Goal: Transaction & Acquisition: Purchase product/service

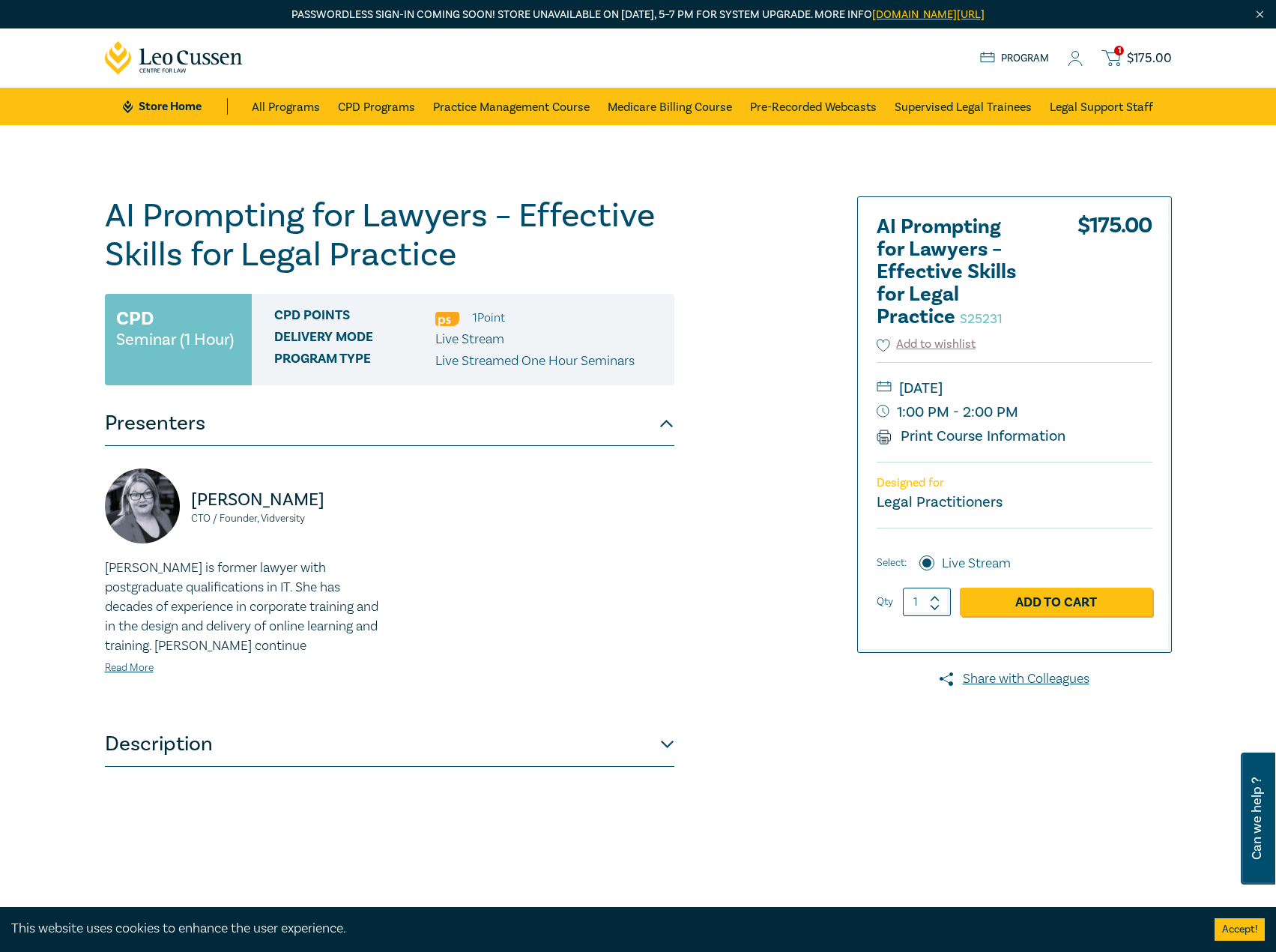
click at [1116, 48] on span "1" at bounding box center [1119, 51] width 10 height 10
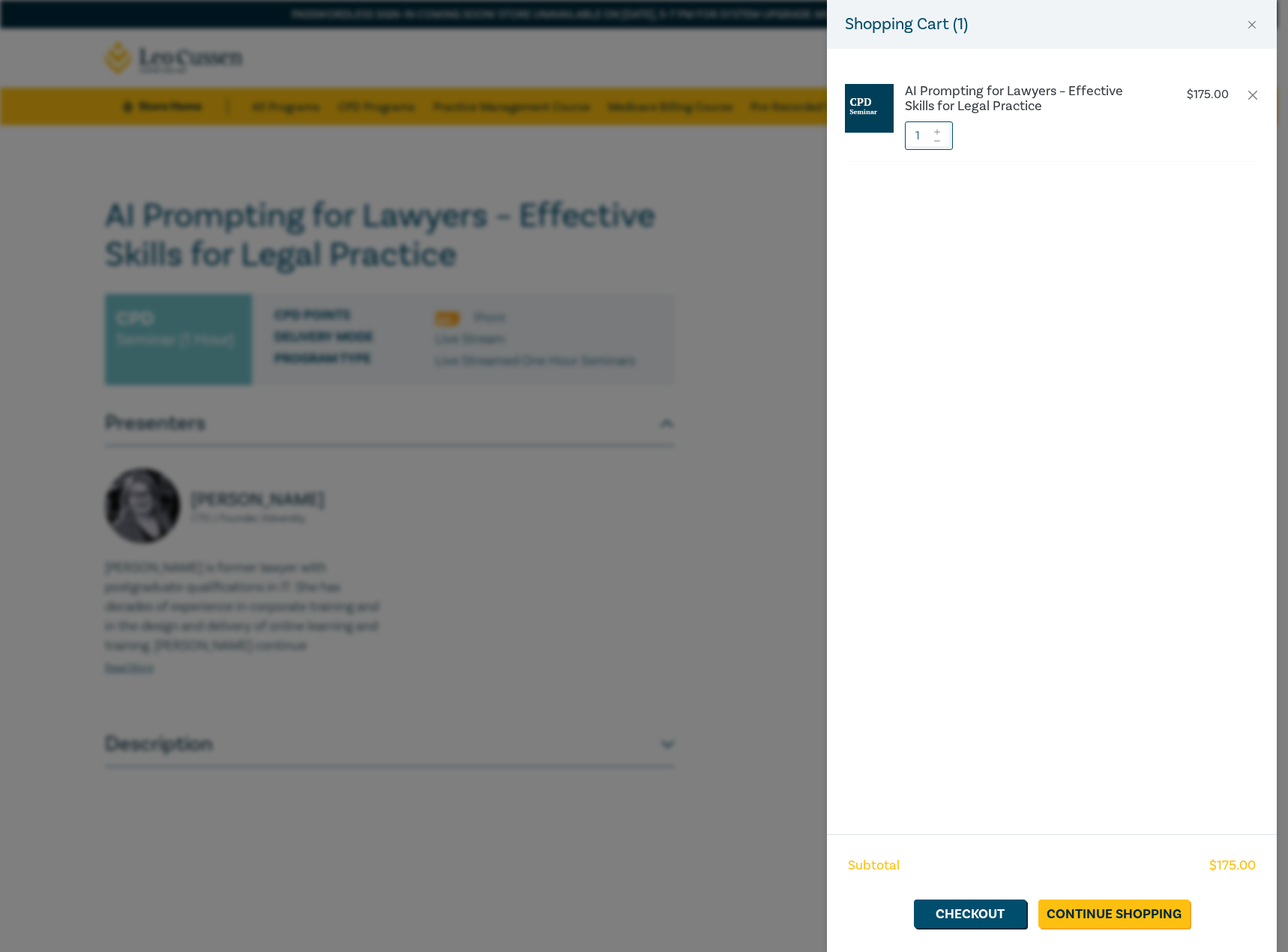
click at [543, 591] on div "Shopping Cart ( 1 ) AI Prompting for Lawyers – Effective Skills for Legal Pract…" at bounding box center [644, 476] width 1288 height 952
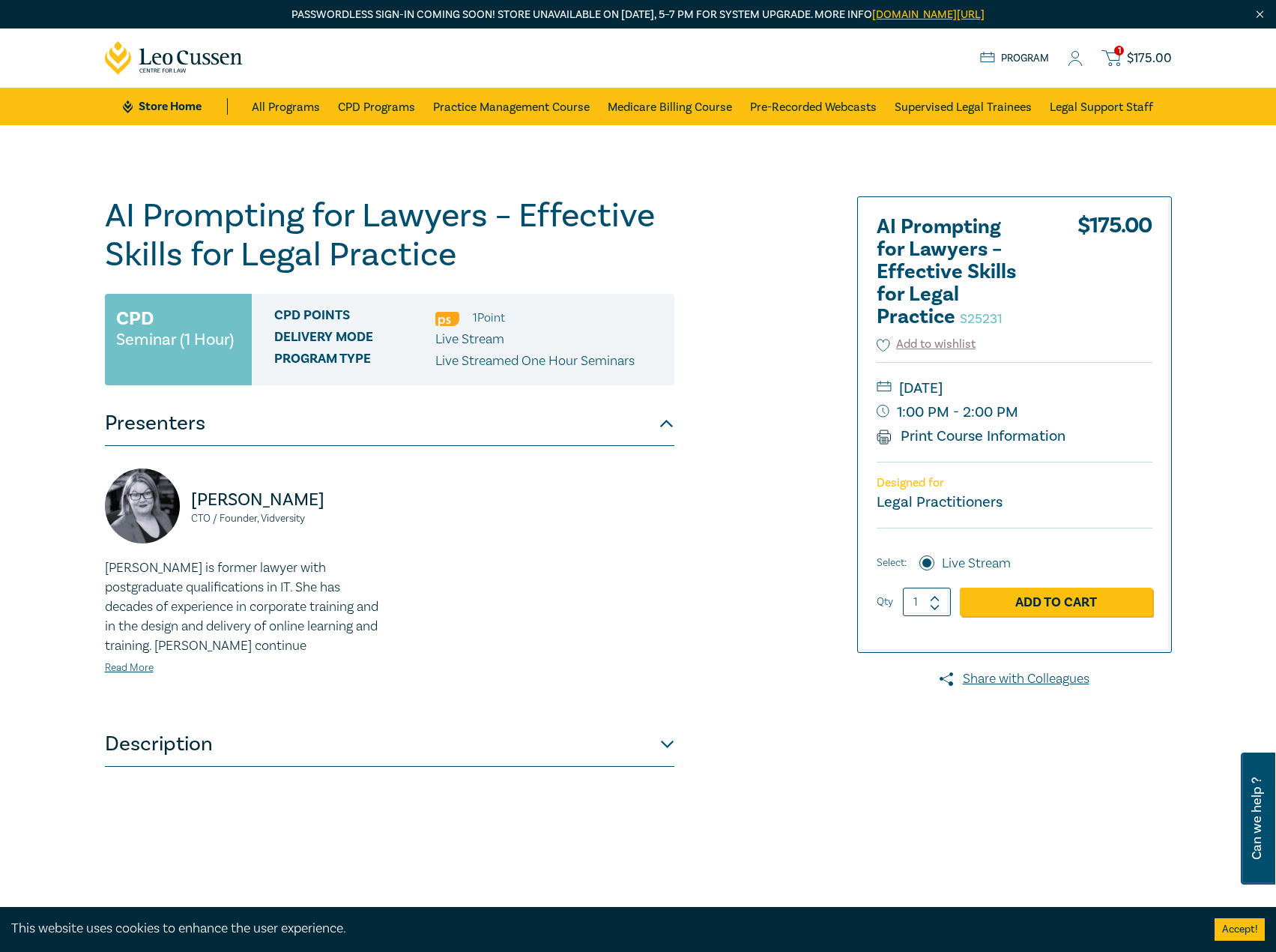
click at [1067, 58] on div "Store Home About us Program 1 $ 175.00" at bounding box center [1076, 58] width 192 height 19
click at [1075, 58] on icon at bounding box center [1076, 58] width 15 height 15
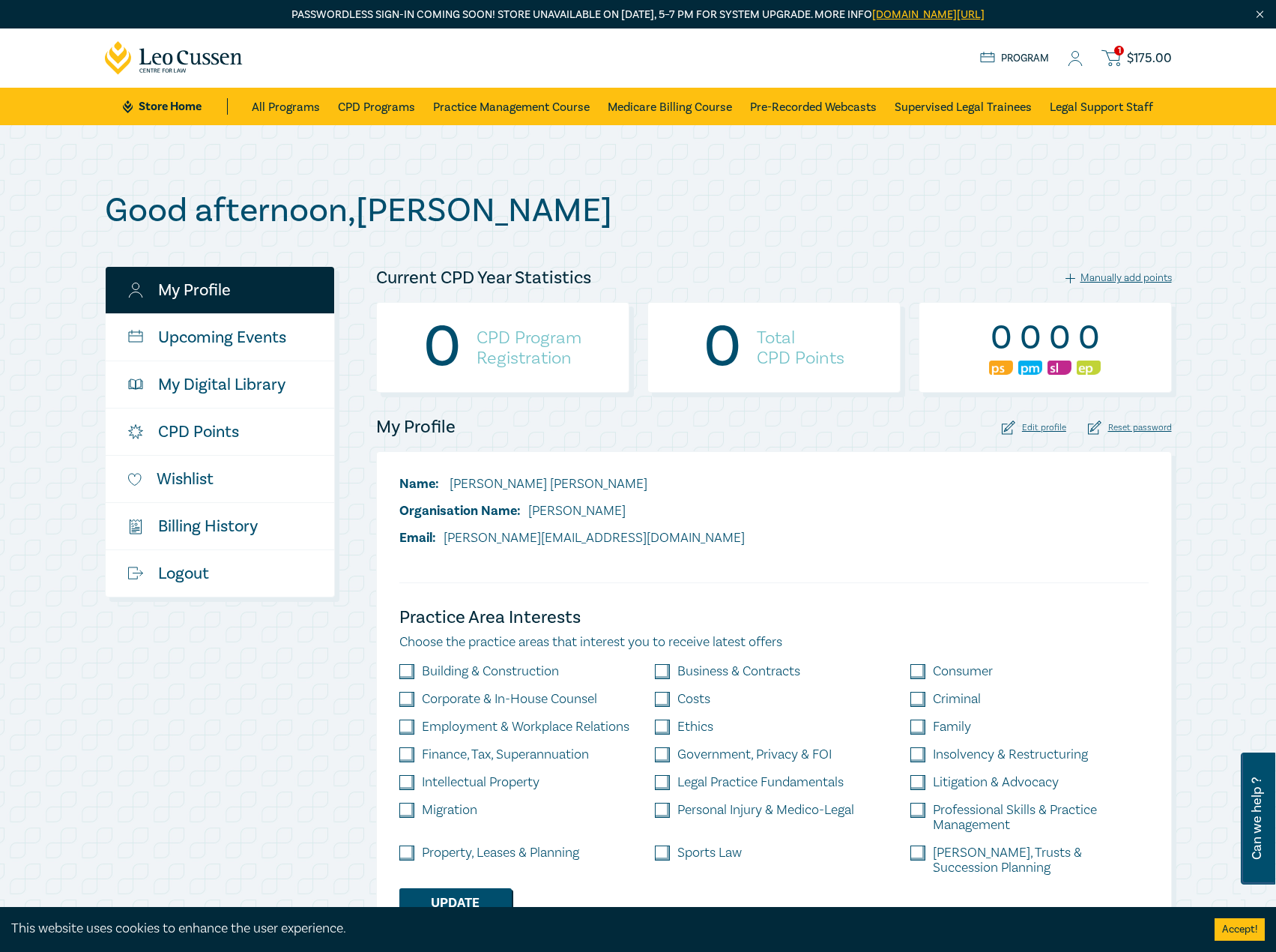
click at [1074, 56] on circle at bounding box center [1075, 54] width 7 height 7
click at [218, 287] on link "My Profile" at bounding box center [220, 290] width 229 height 47
click at [287, 201] on h1 "Good afternoon , Alex" at bounding box center [638, 210] width 1067 height 39
click at [1143, 51] on span "$ 175.00" at bounding box center [1149, 58] width 45 height 16
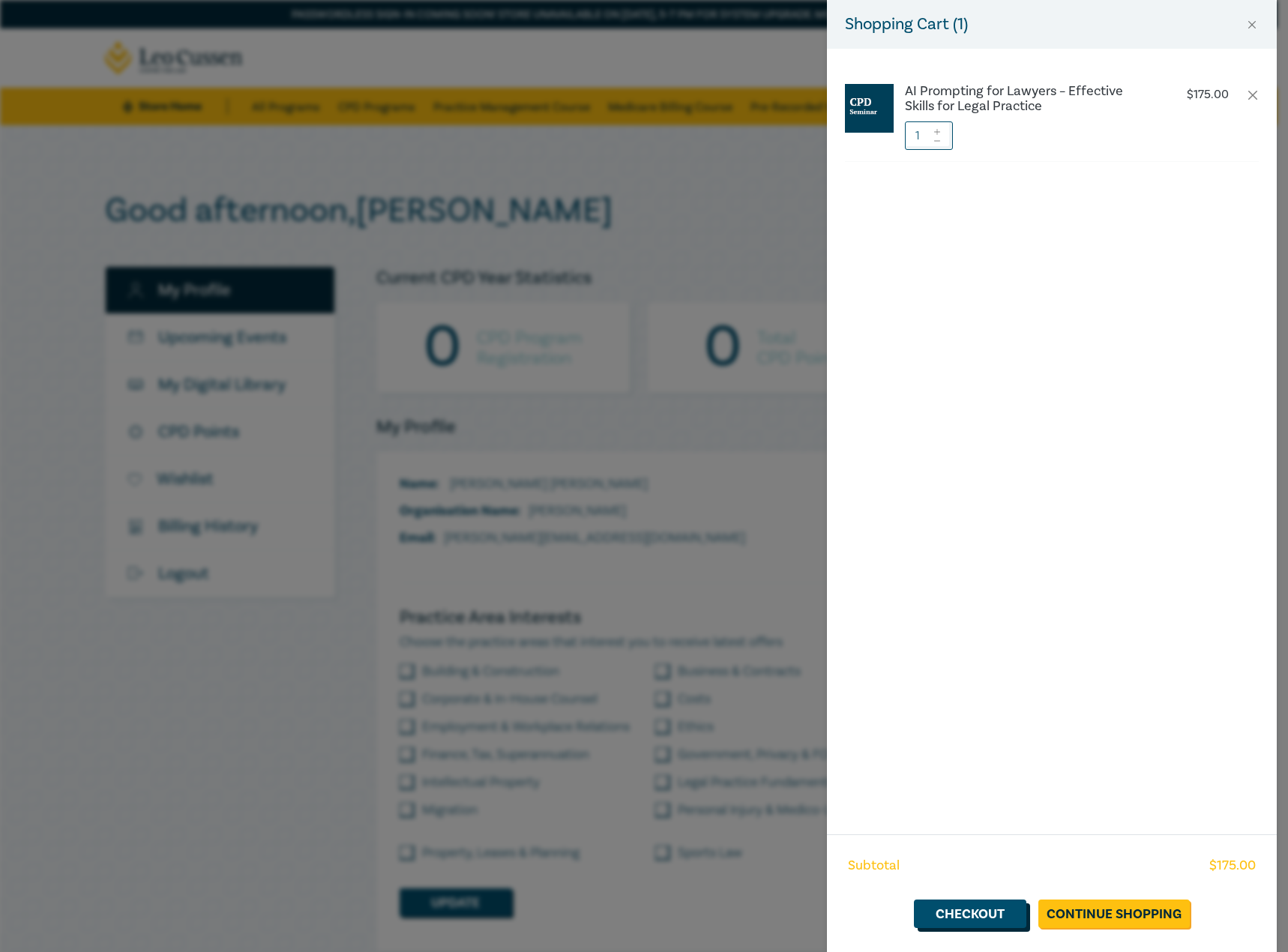
drag, startPoint x: 995, startPoint y: 909, endPoint x: 985, endPoint y: 910, distance: 10.0
click at [995, 910] on link "Checkout" at bounding box center [970, 914] width 113 height 29
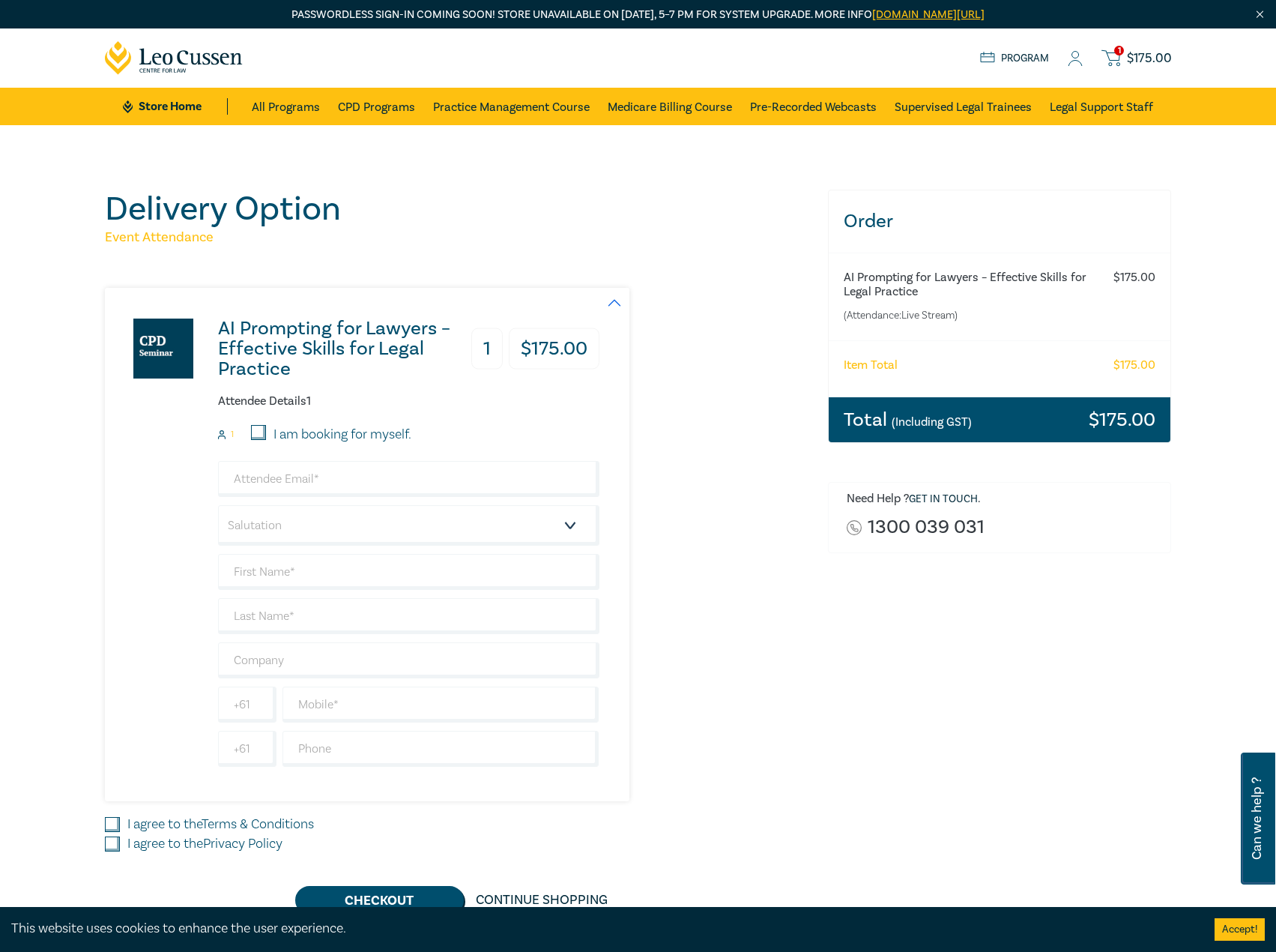
drag, startPoint x: 275, startPoint y: 431, endPoint x: 278, endPoint y: 442, distance: 11.4
click at [275, 431] on label "I am booking for myself." at bounding box center [342, 434] width 138 height 19
click at [266, 431] on input "I am booking for myself." at bounding box center [258, 432] width 15 height 15
checkbox input "true"
type input "[PERSON_NAME][EMAIL_ADDRESS][DOMAIN_NAME]"
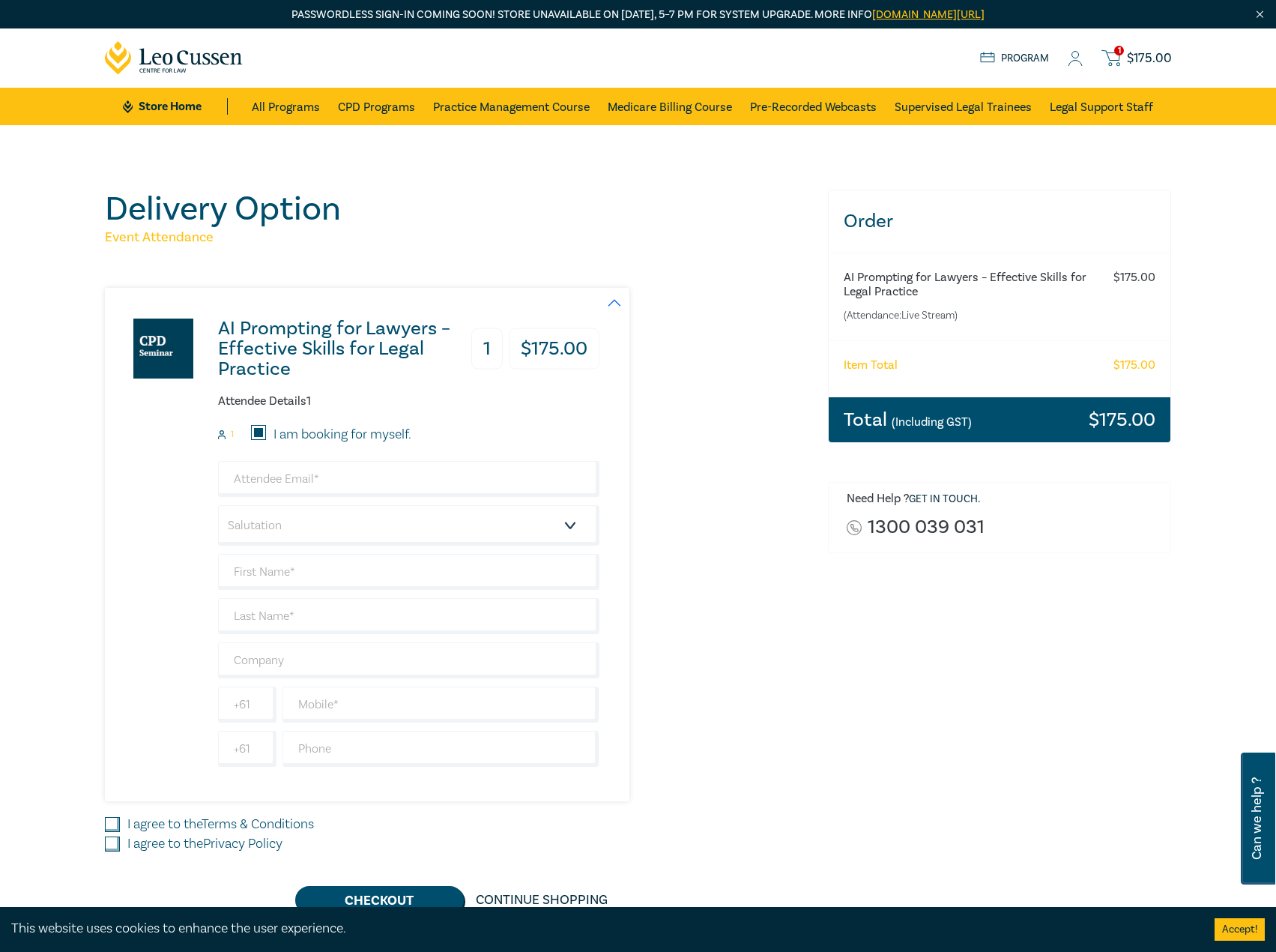
type input "[PERSON_NAME]"
type input "402538363"
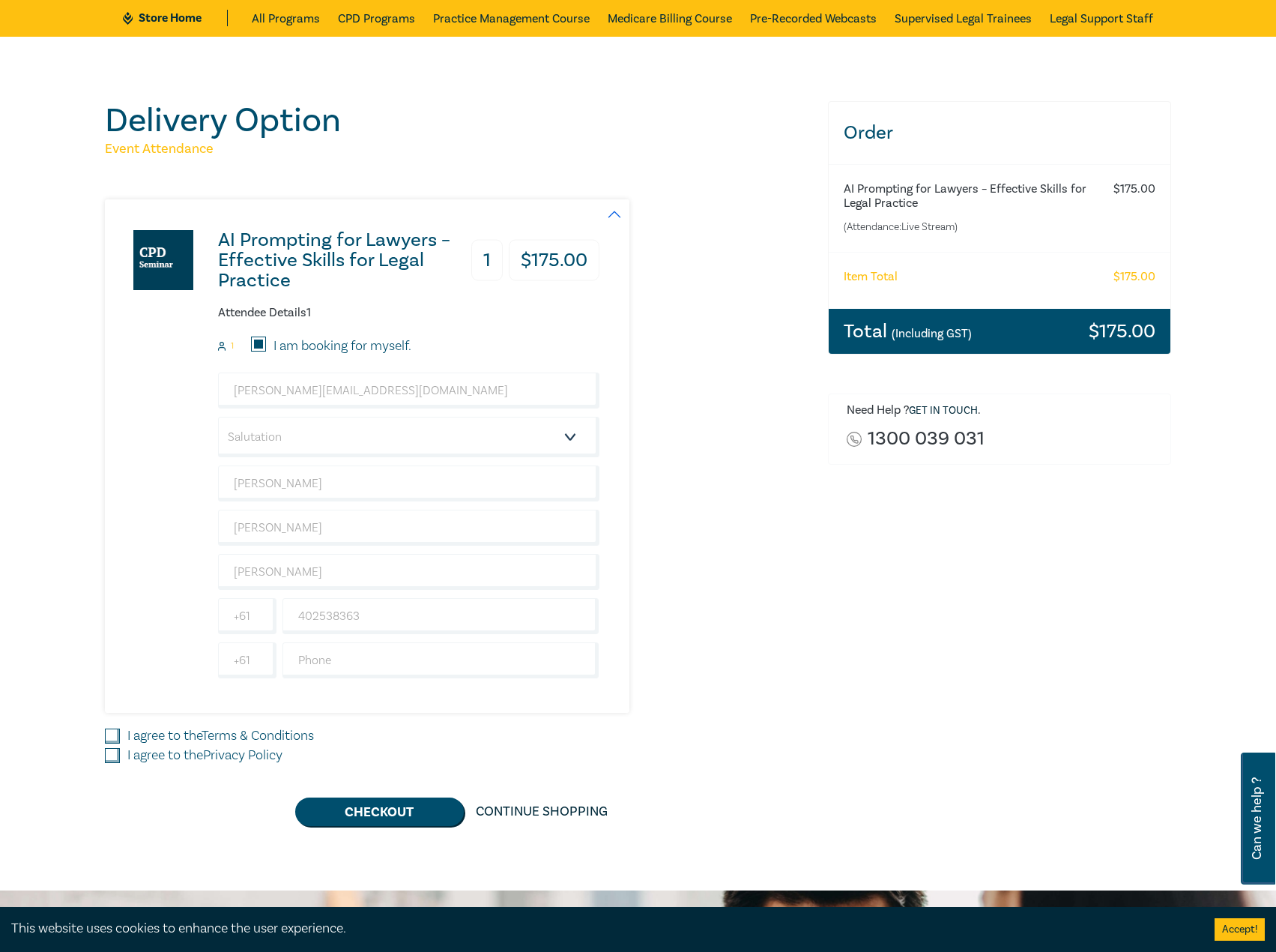
scroll to position [225, 0]
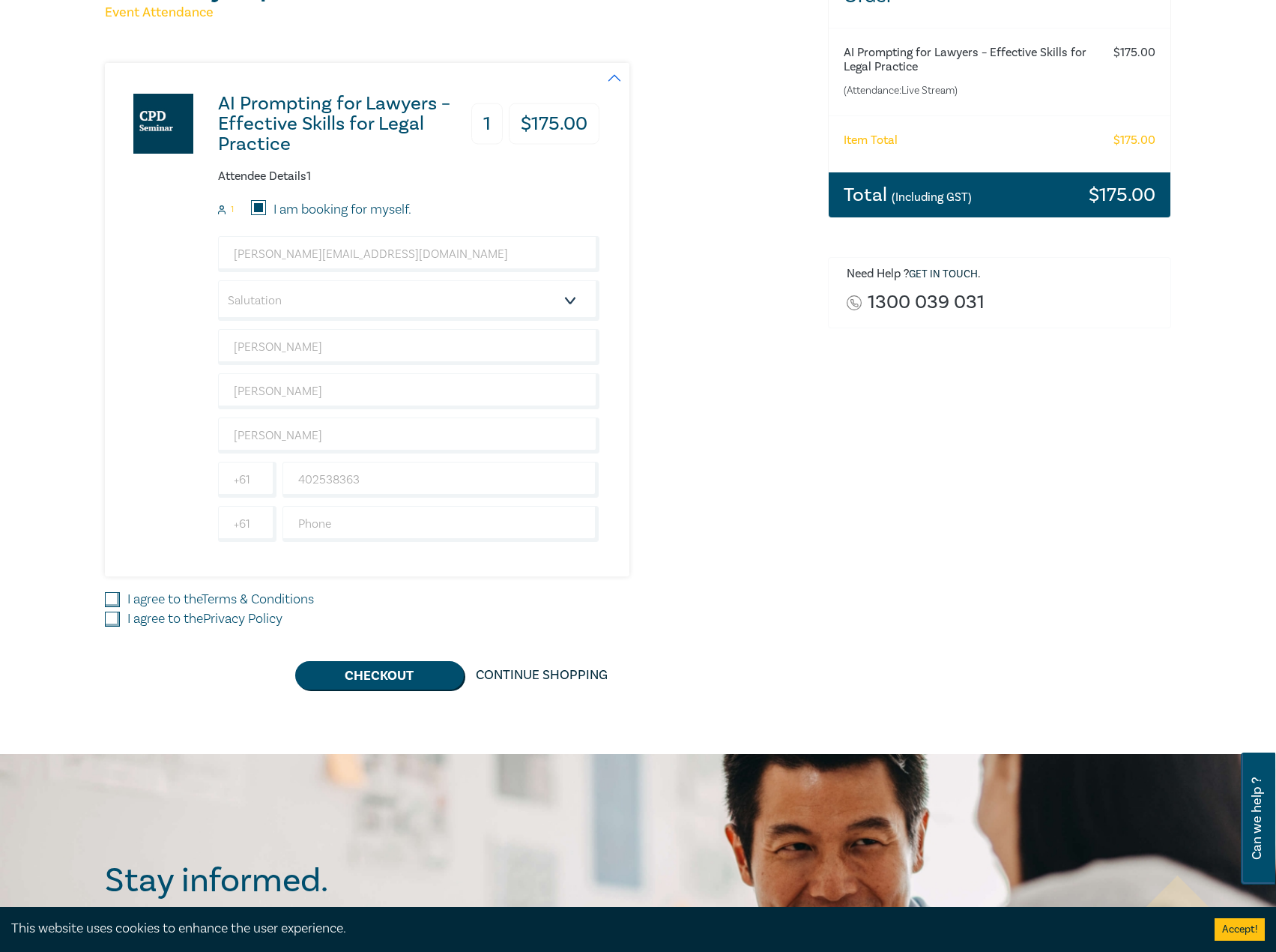
click at [132, 616] on label "I agree to the Privacy Policy" at bounding box center [205, 619] width 155 height 19
click at [120, 616] on input "I agree to the Privacy Policy" at bounding box center [113, 619] width 15 height 15
checkbox input "true"
click at [134, 595] on label "I agree to the Terms & Conditions" at bounding box center [221, 599] width 187 height 19
click at [120, 595] on input "I agree to the Terms & Conditions" at bounding box center [113, 600] width 15 height 15
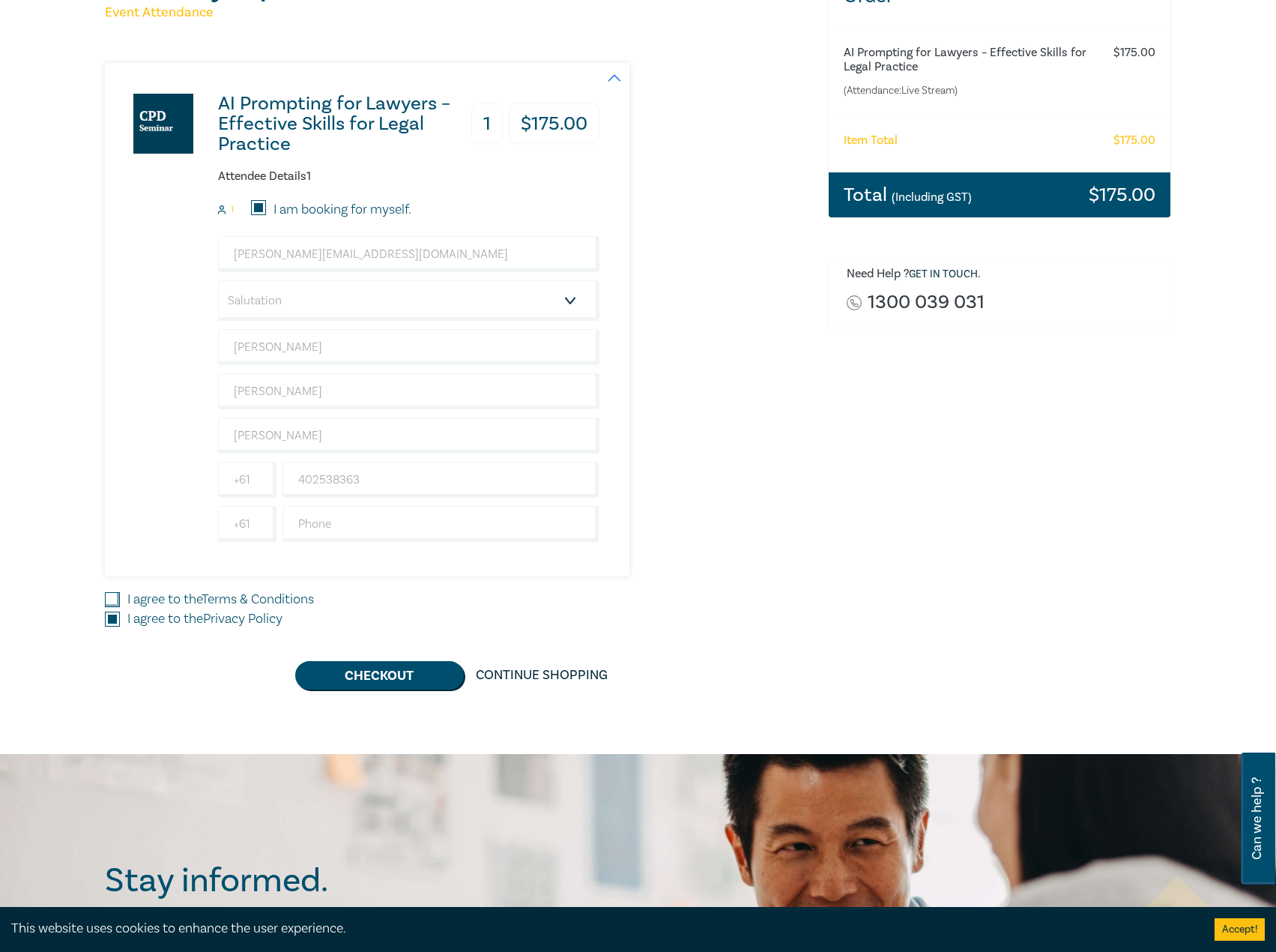
checkbox input "true"
click at [372, 673] on button "Checkout" at bounding box center [380, 675] width 169 height 29
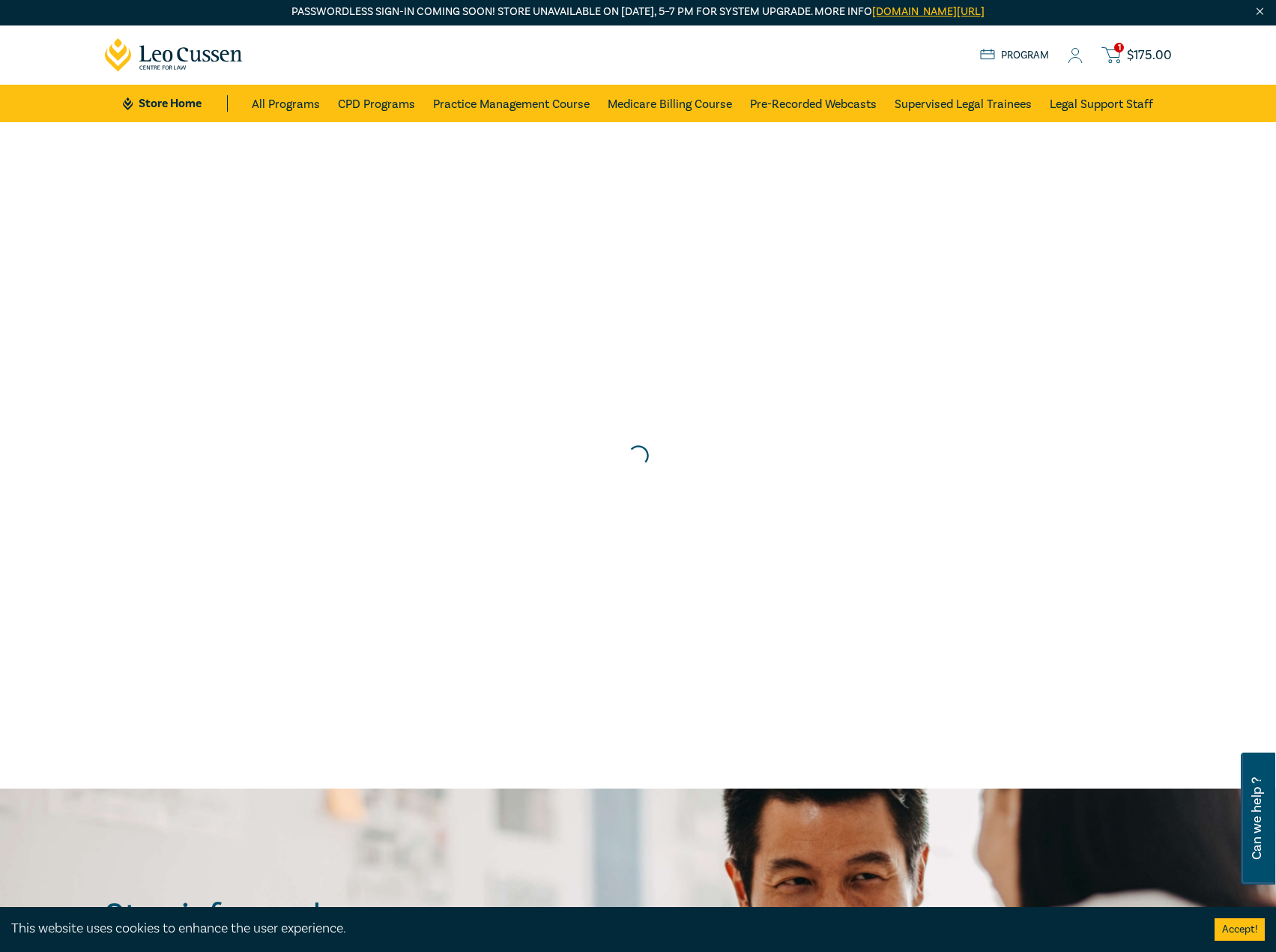
scroll to position [0, 0]
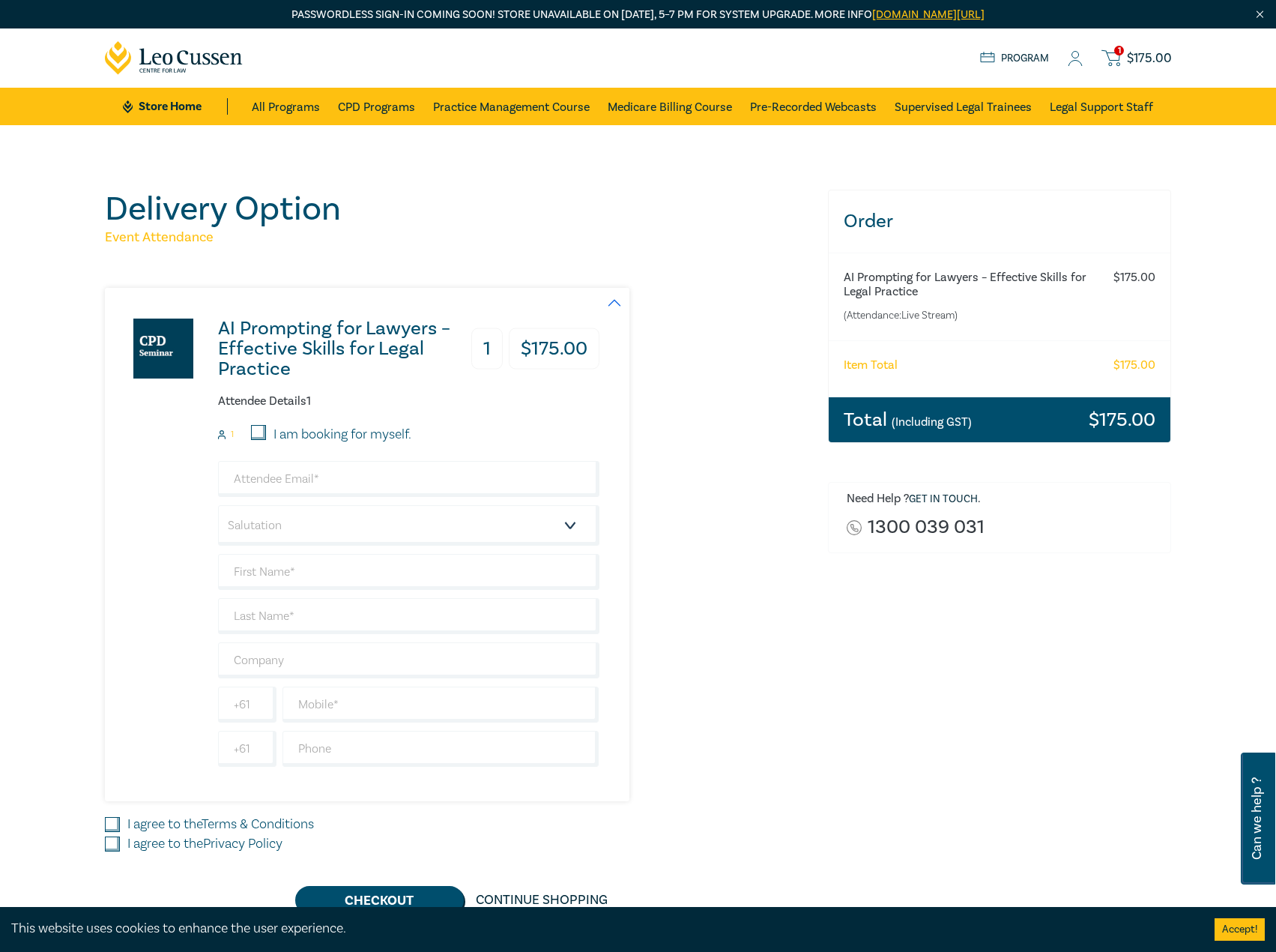
click at [301, 430] on label "I am booking for myself." at bounding box center [342, 434] width 138 height 19
click at [254, 432] on input "I am booking for myself." at bounding box center [258, 432] width 15 height 15
checkbox input "true"
type input "[PERSON_NAME][EMAIL_ADDRESS][DOMAIN_NAME]"
type input "[PERSON_NAME]"
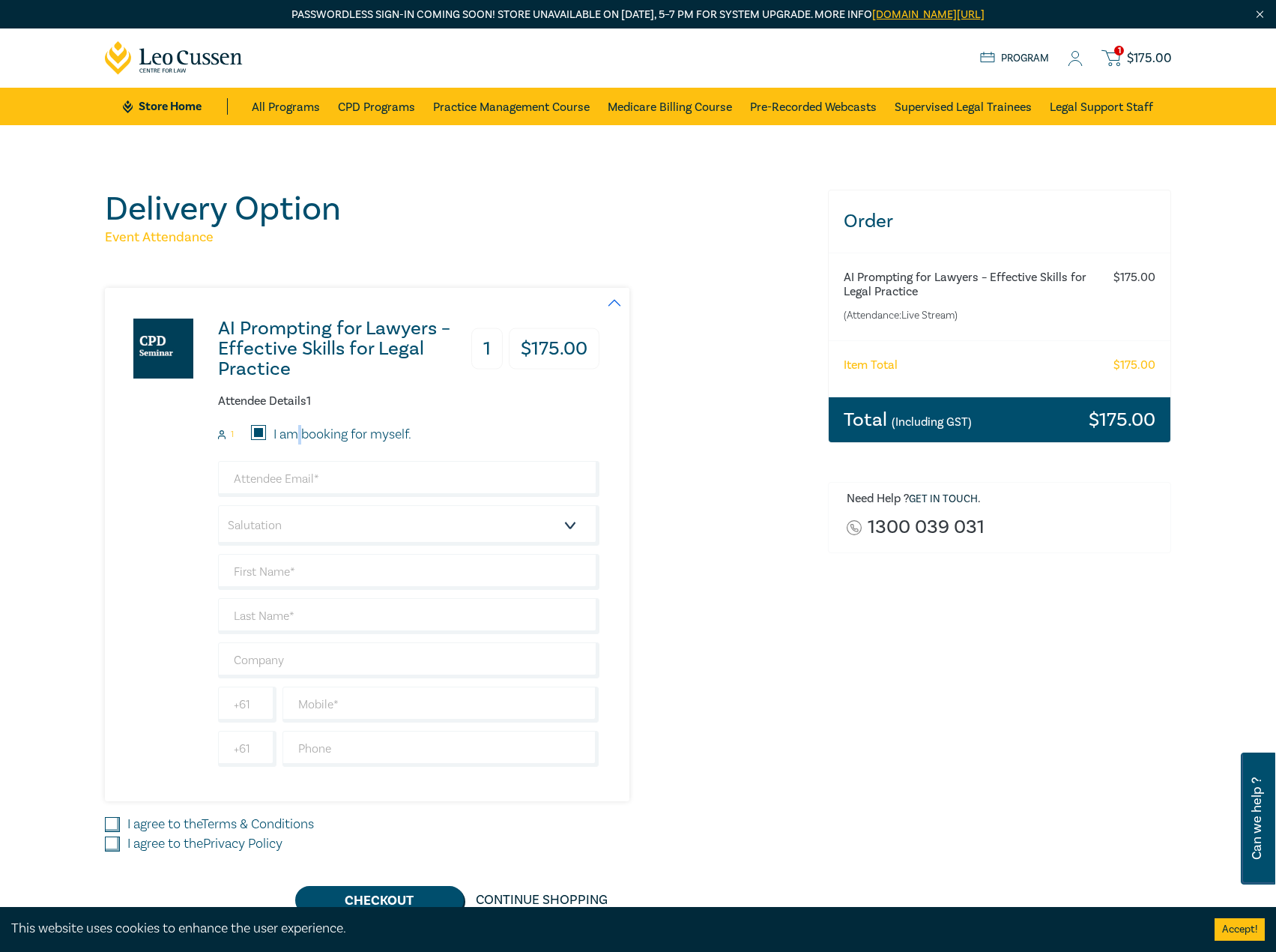
type input "[PERSON_NAME]"
type input "402538363"
click at [148, 339] on img at bounding box center [163, 348] width 60 height 60
drag, startPoint x: 633, startPoint y: 468, endPoint x: 622, endPoint y: 468, distance: 11.0
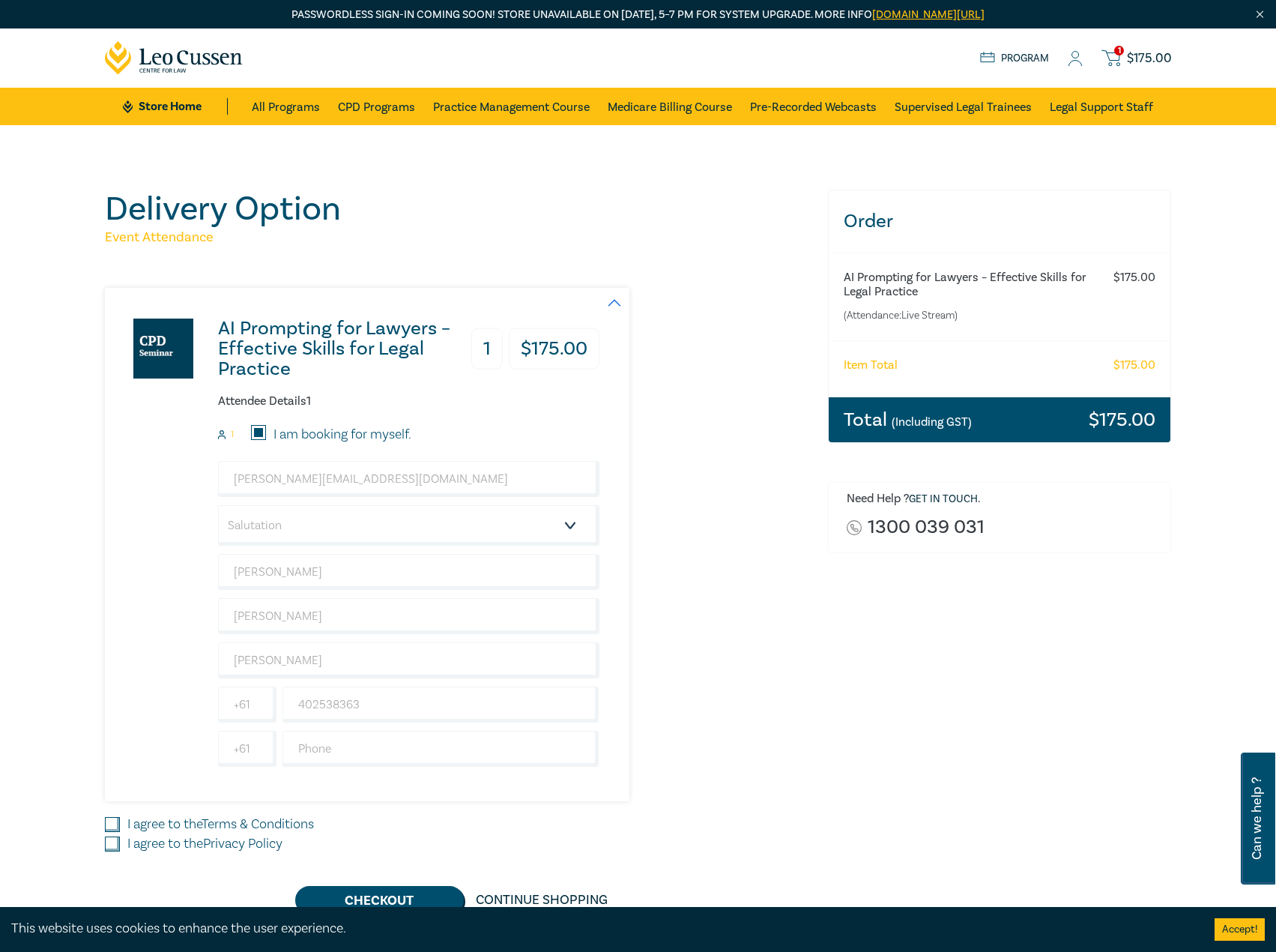
click at [634, 468] on div "AI Prompting for Lawyers – Effective Skills for Legal Practice 1 $ 175.00 Atten…" at bounding box center [457, 545] width 705 height 513
click at [1077, 53] on icon at bounding box center [1076, 58] width 15 height 15
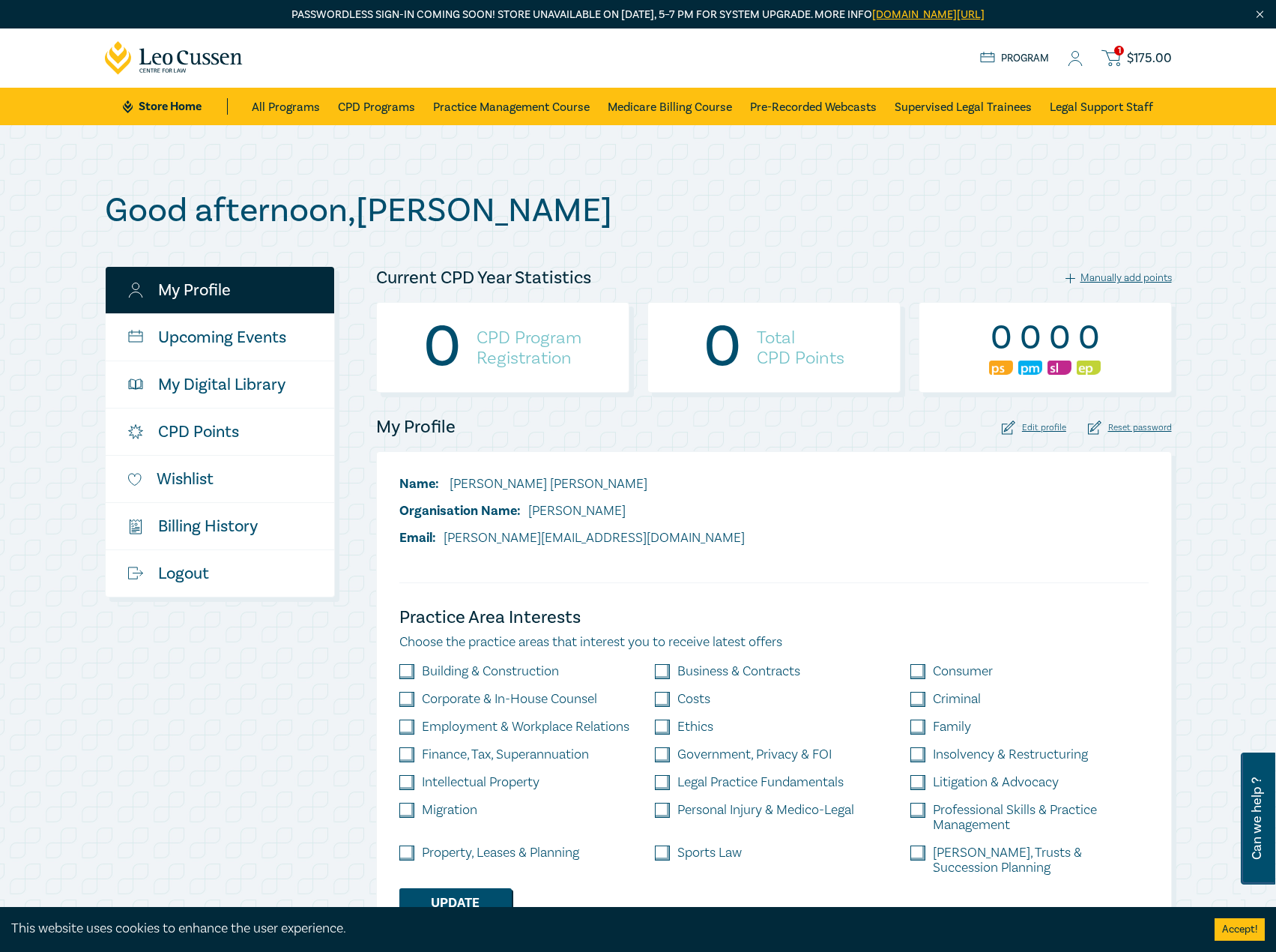
click at [1162, 60] on span "$ 175.00" at bounding box center [1149, 58] width 45 height 16
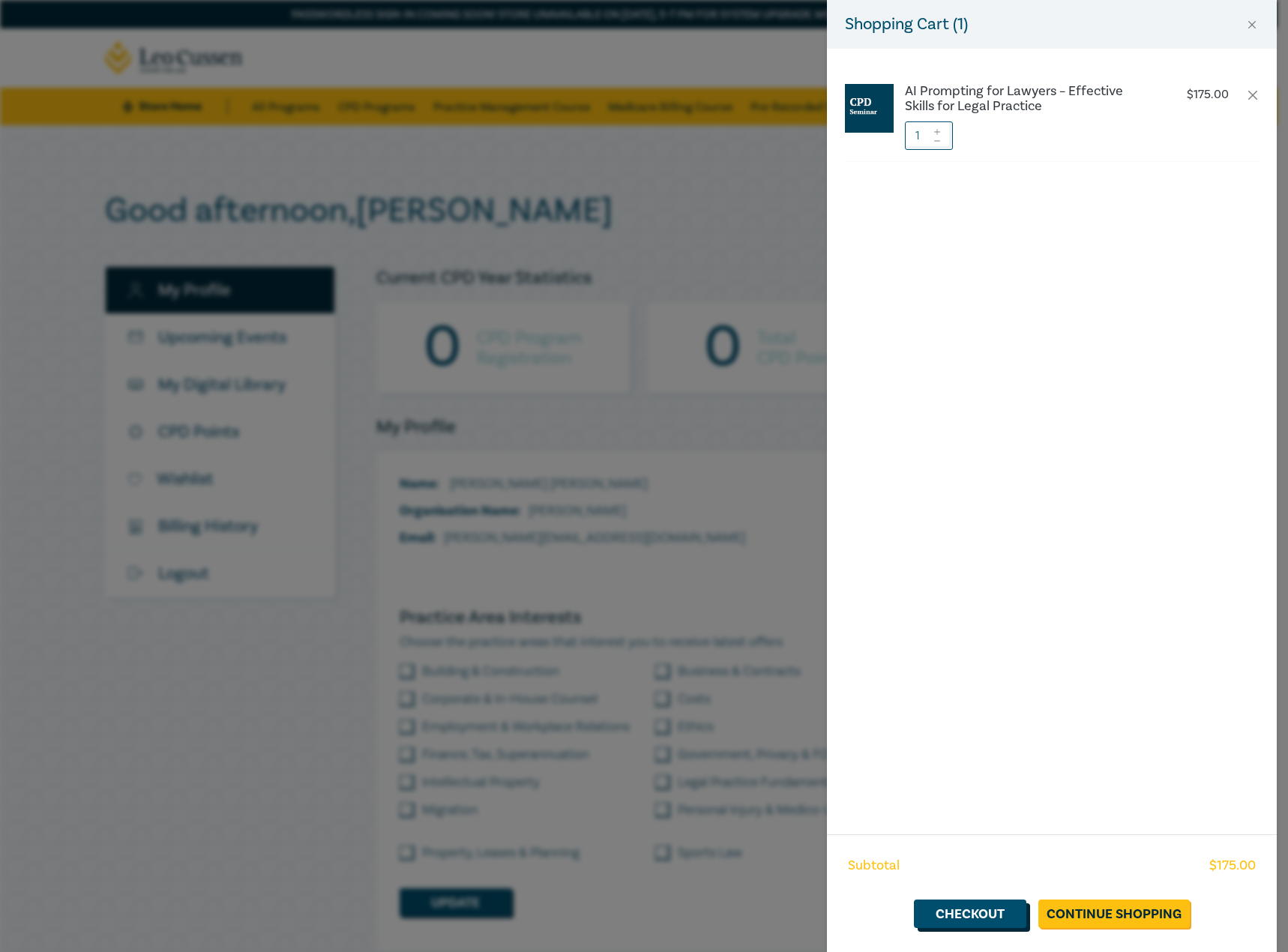
drag, startPoint x: 979, startPoint y: 921, endPoint x: 988, endPoint y: 918, distance: 9.5
click at [979, 921] on link "Checkout" at bounding box center [970, 914] width 113 height 29
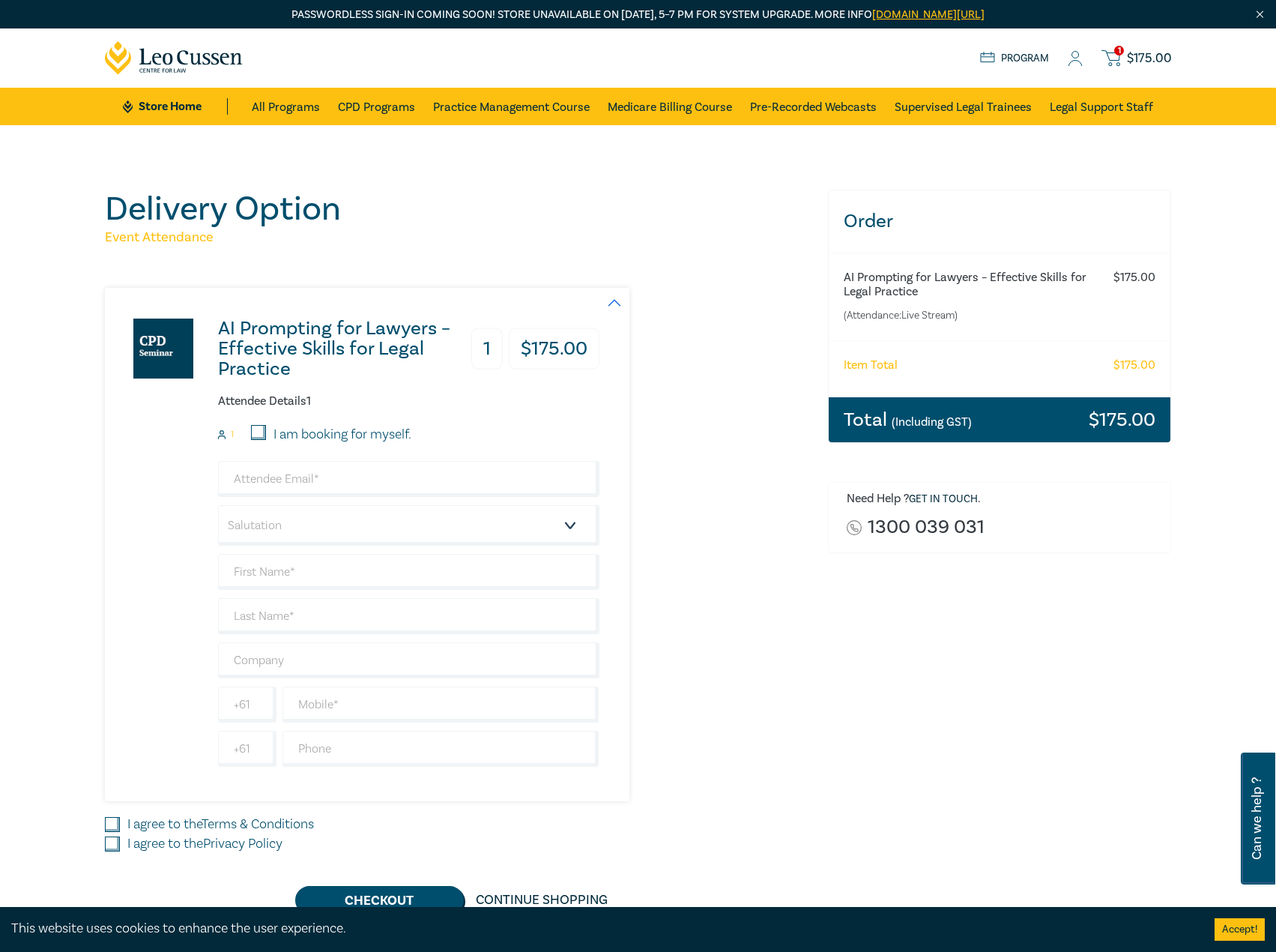
click at [295, 433] on label "I am booking for myself." at bounding box center [342, 434] width 138 height 19
click at [266, 433] on input "I am booking for myself." at bounding box center [258, 432] width 15 height 15
checkbox input "true"
type input "agiannopoulos@leocussen.edu.au"
type input "[PERSON_NAME]"
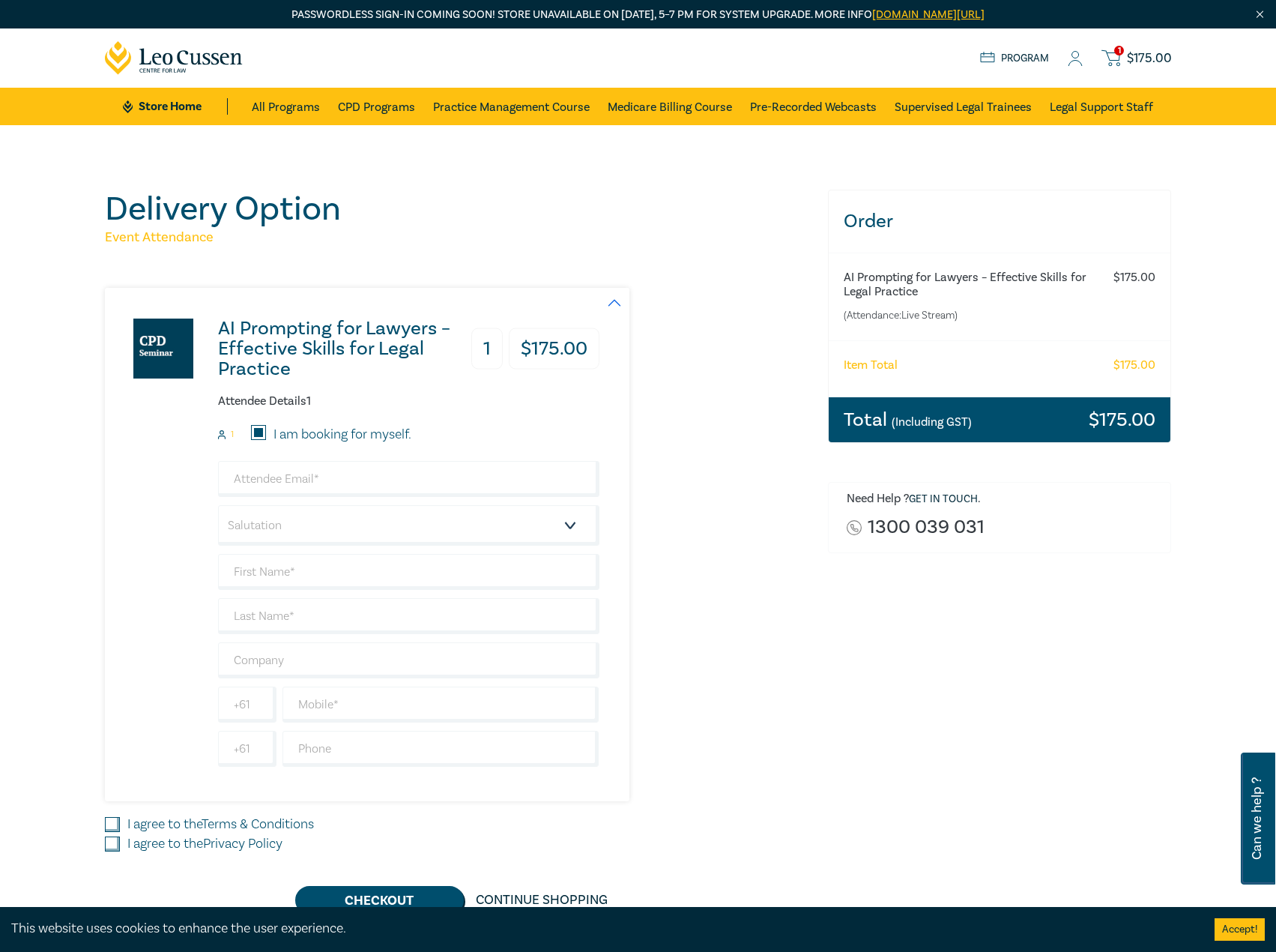
type input "[PERSON_NAME]"
type input "Leo Cussen"
type input "402538363"
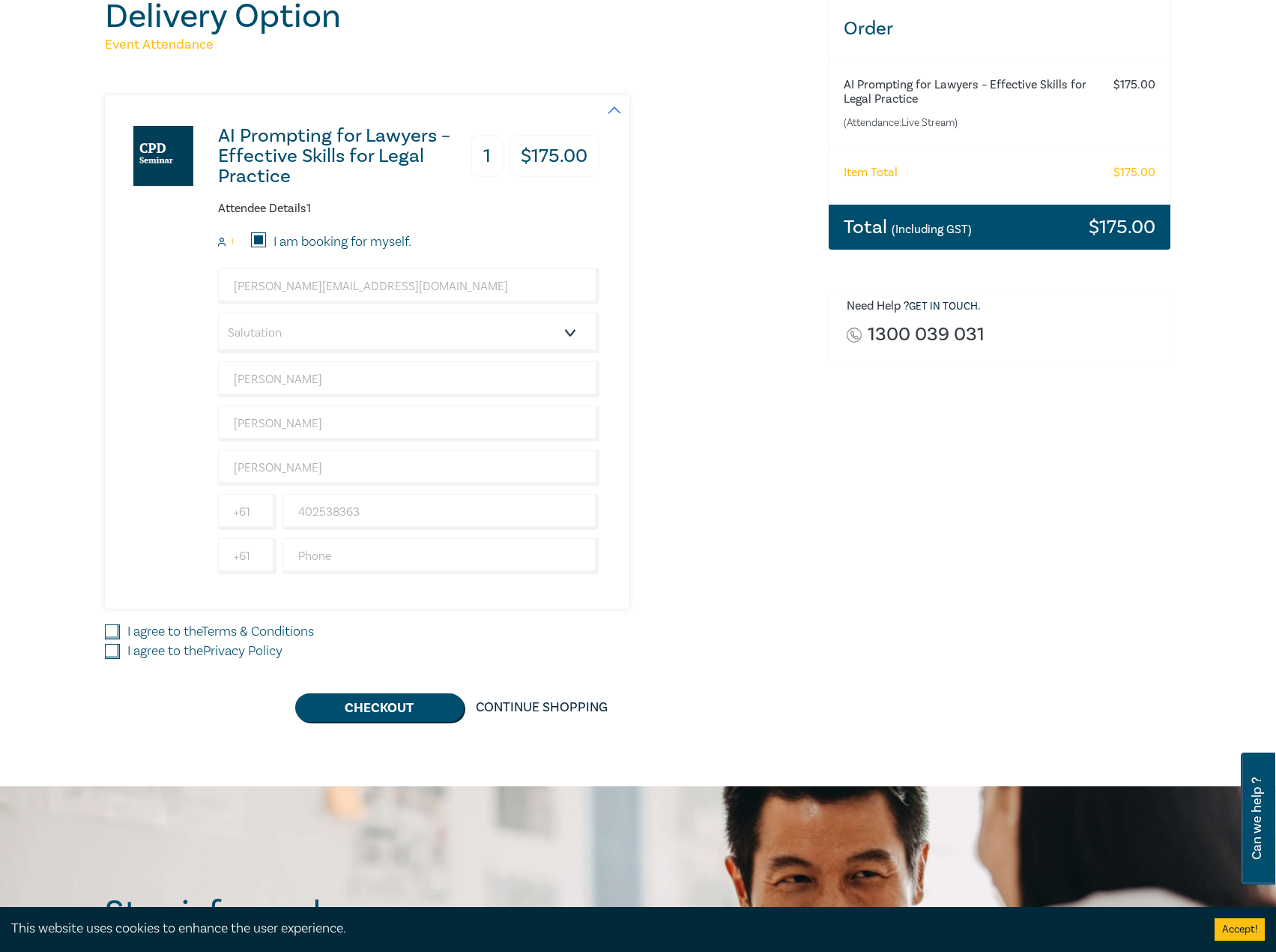
scroll to position [525, 0]
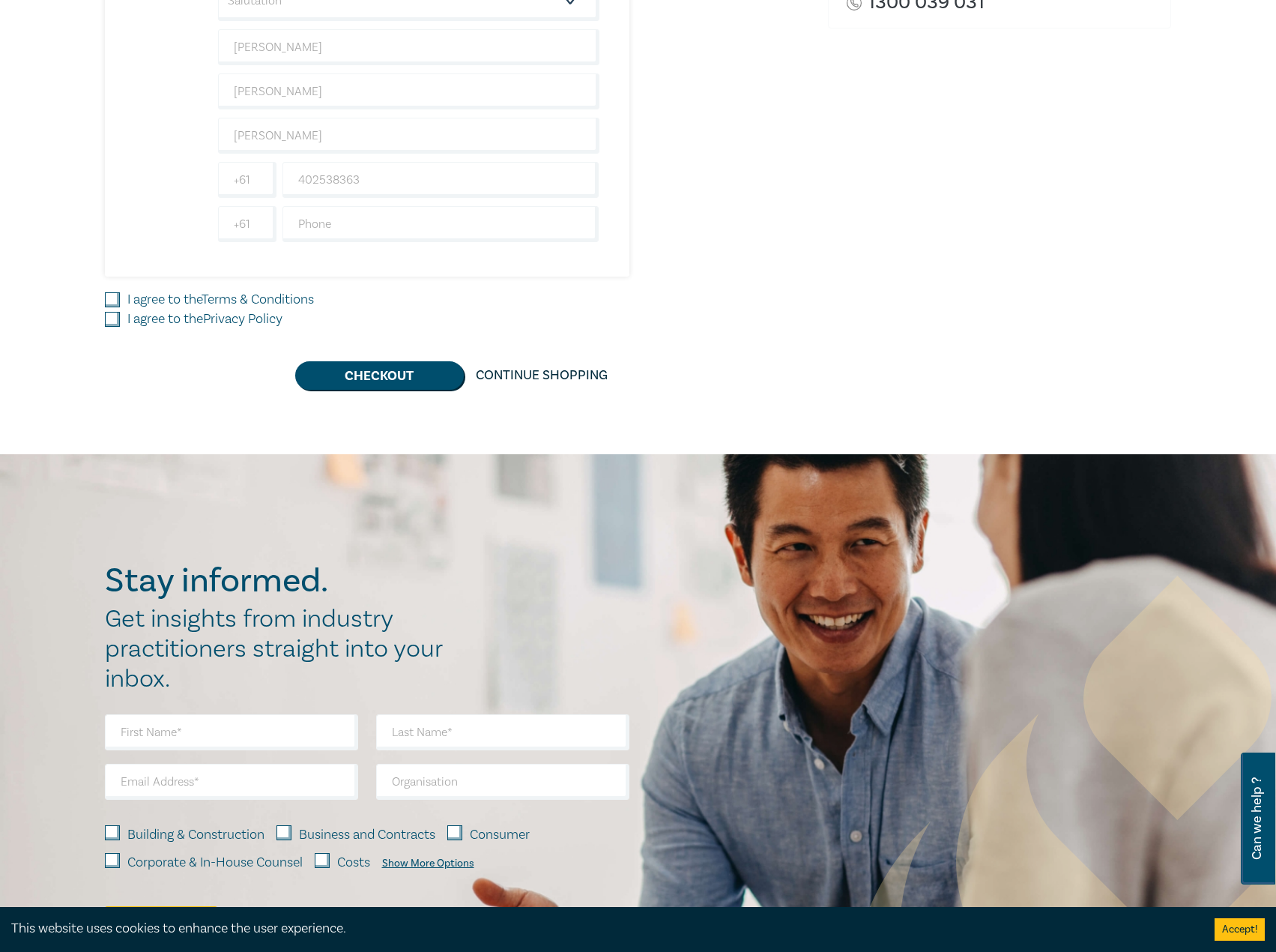
click at [120, 325] on div "I agree to the Privacy Policy" at bounding box center [457, 319] width 705 height 19
click at [107, 298] on input "I agree to the Terms & Conditions" at bounding box center [113, 300] width 15 height 15
checkbox input "true"
drag, startPoint x: 109, startPoint y: 318, endPoint x: 327, endPoint y: 389, distance: 229.3
click at [113, 321] on input "I agree to the Privacy Policy" at bounding box center [113, 320] width 15 height 15
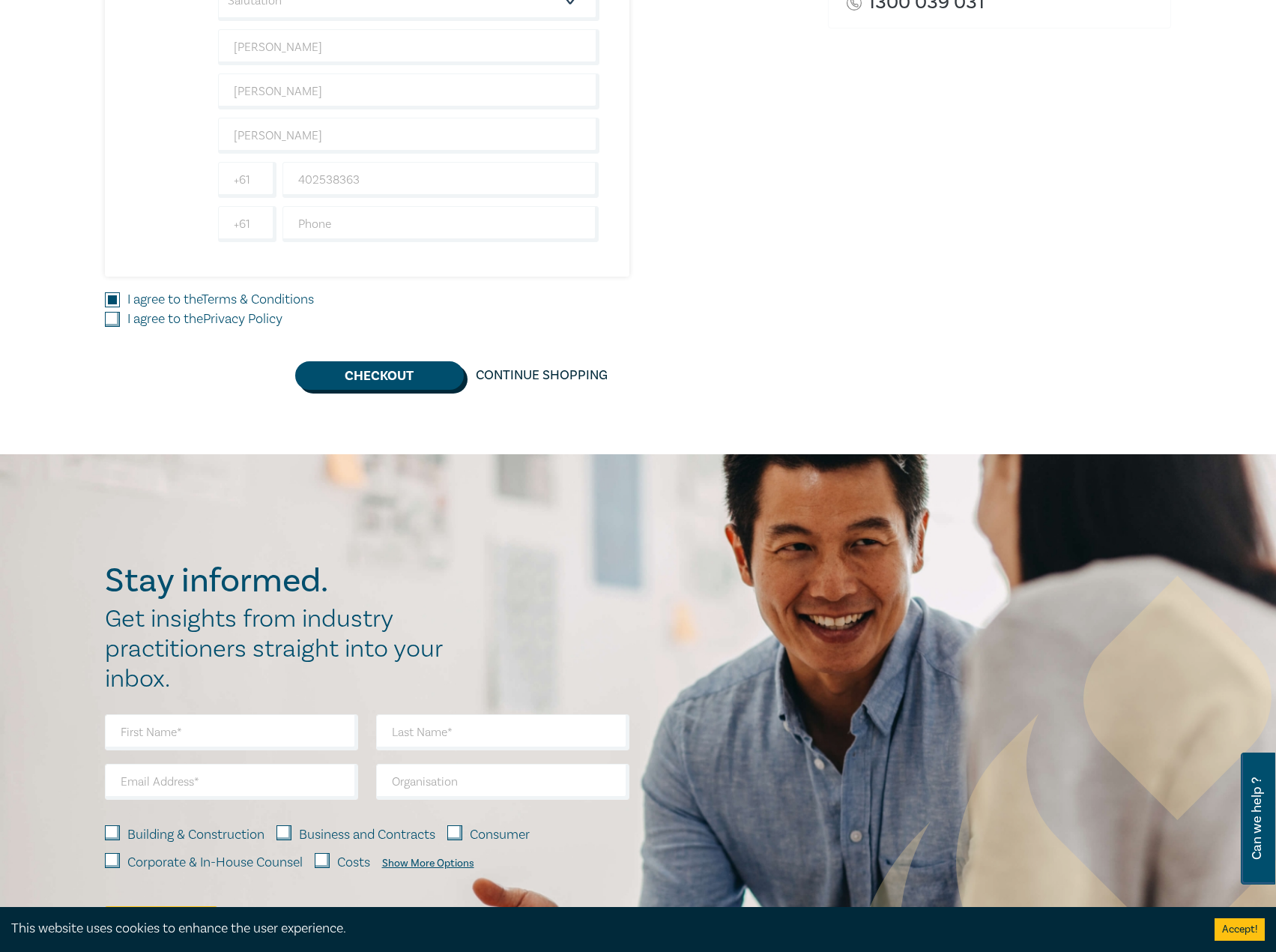
checkbox input "true"
click at [377, 378] on button "Checkout" at bounding box center [380, 376] width 169 height 29
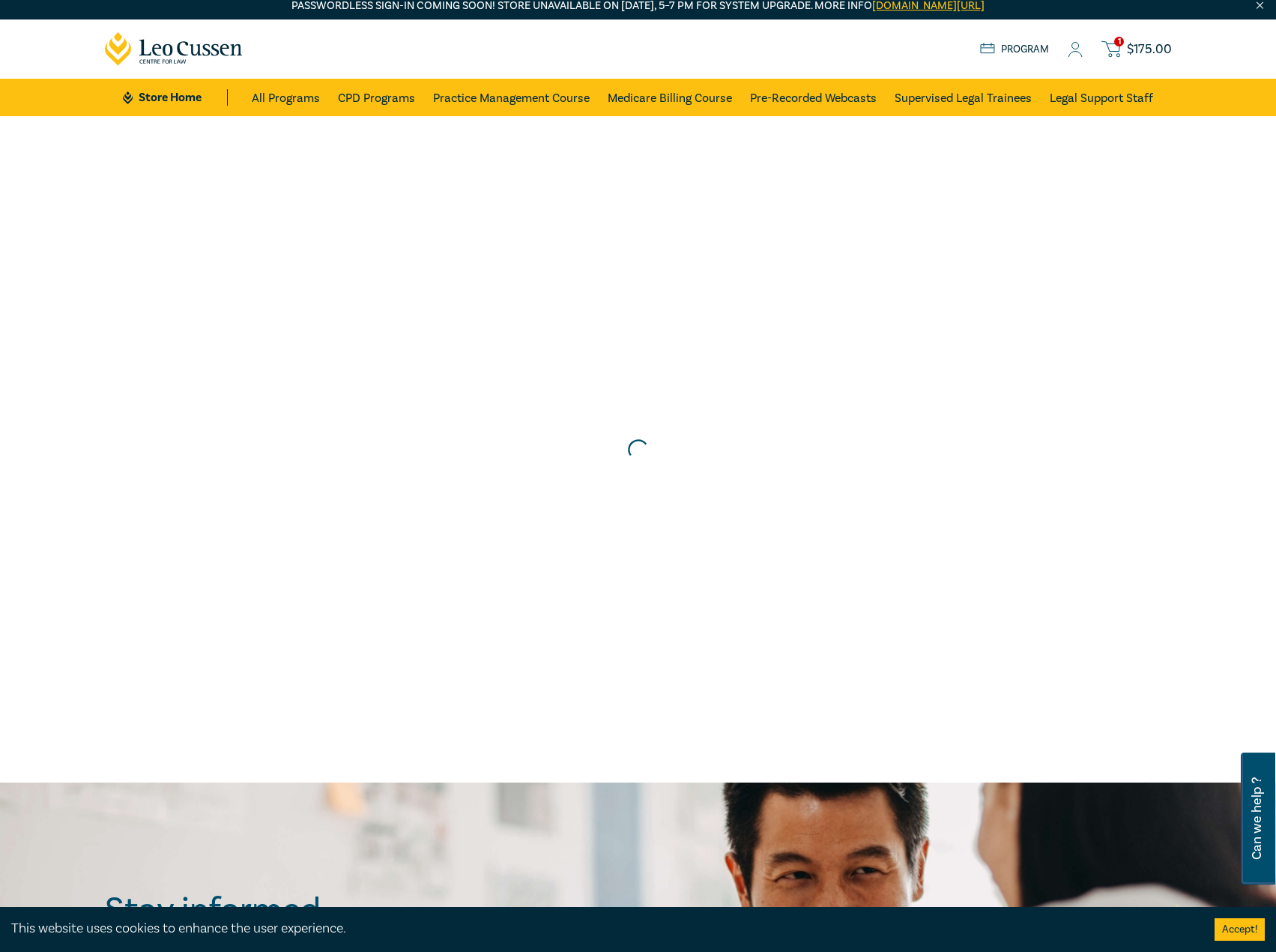
scroll to position [0, 0]
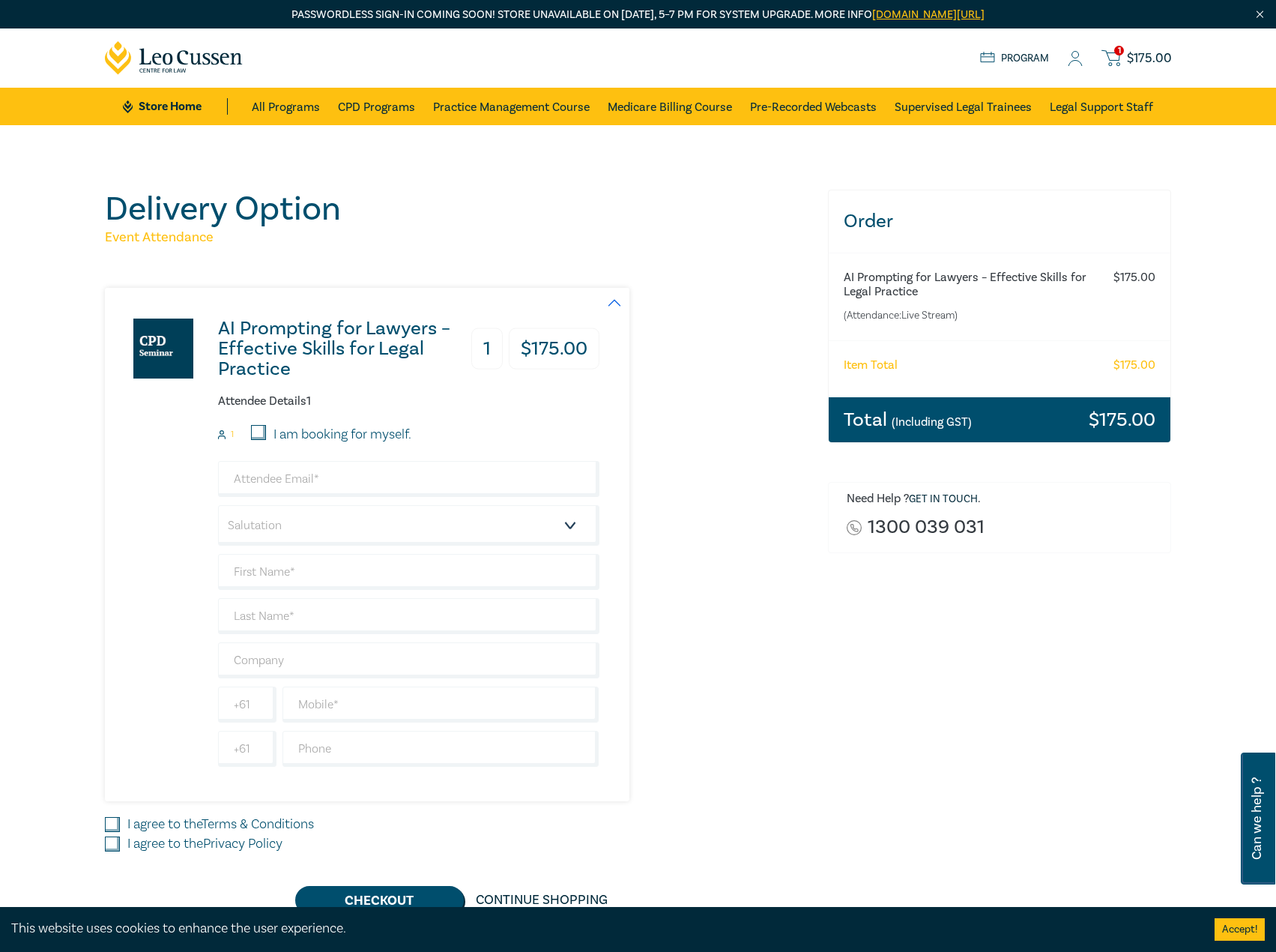
click at [265, 427] on input "I am booking for myself." at bounding box center [258, 432] width 15 height 15
checkbox input "true"
type input "[PERSON_NAME][EMAIL_ADDRESS][DOMAIN_NAME]"
type input "[PERSON_NAME]"
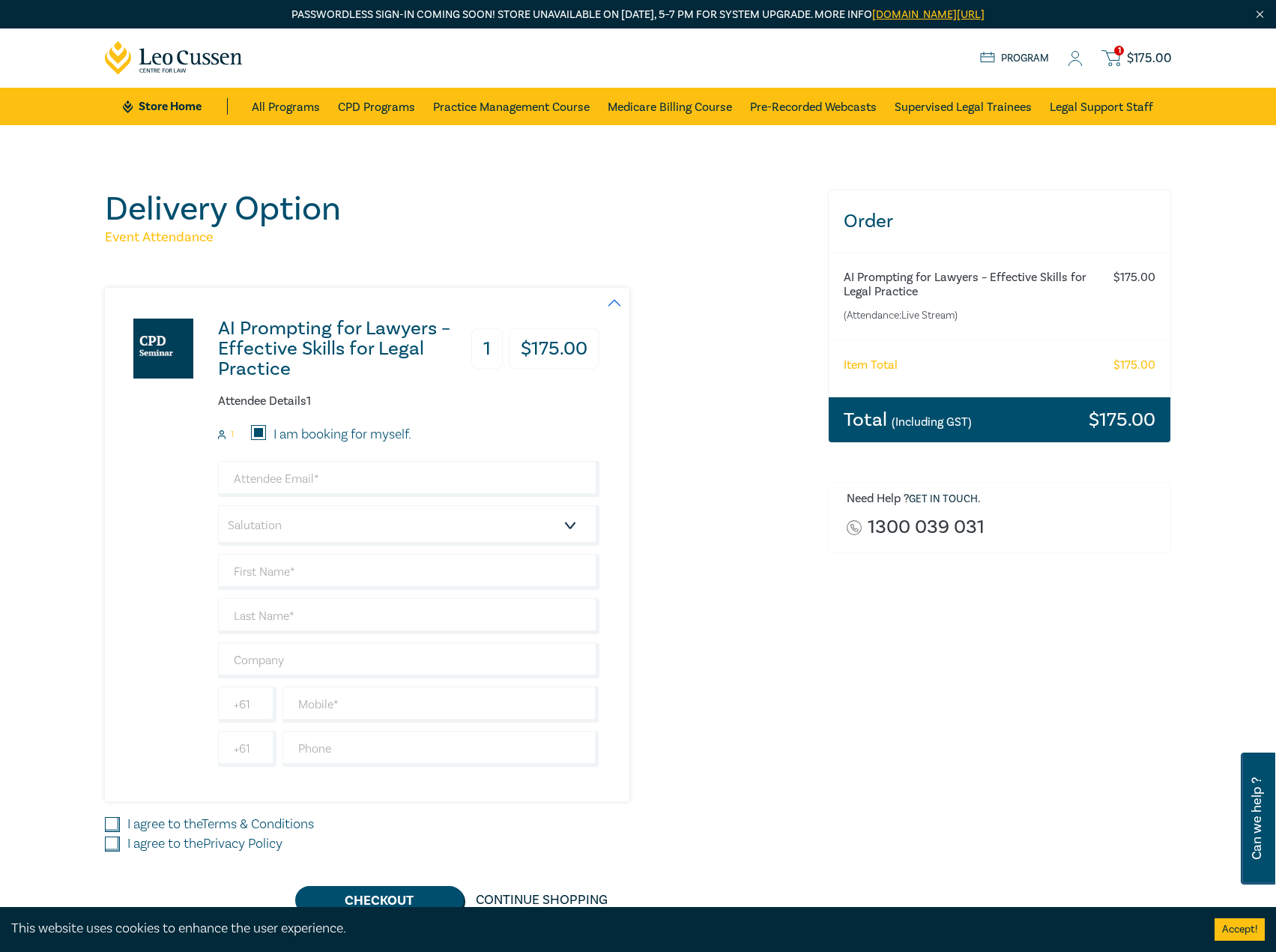
type input "[PERSON_NAME]"
type input "402538363"
click at [117, 827] on input "I agree to the Terms & Conditions" at bounding box center [113, 824] width 15 height 15
checkbox input "true"
click at [113, 837] on input "I agree to the Privacy Policy" at bounding box center [113, 844] width 15 height 15
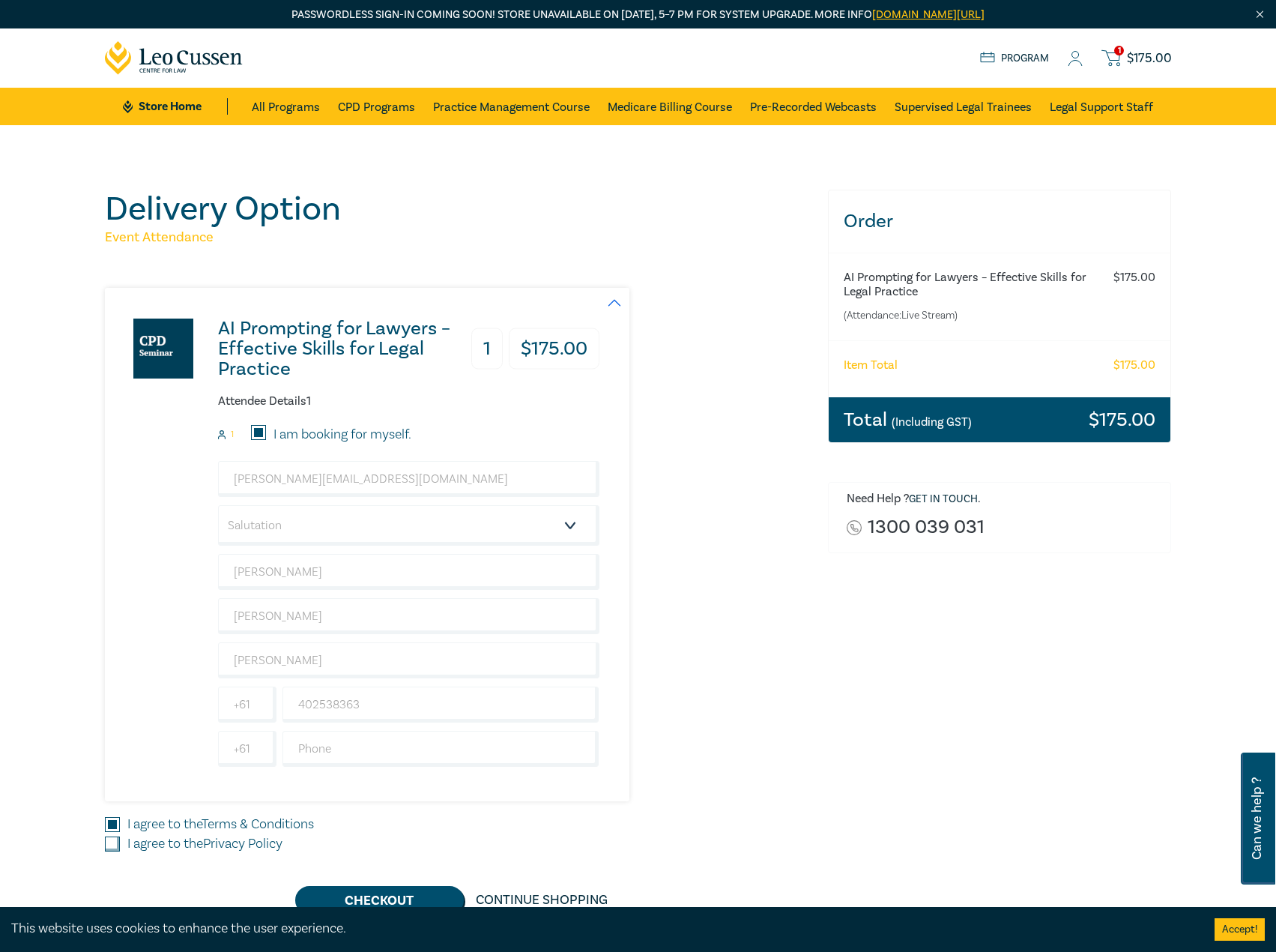
checkbox input "true"
click at [340, 902] on button "Checkout" at bounding box center [380, 900] width 169 height 29
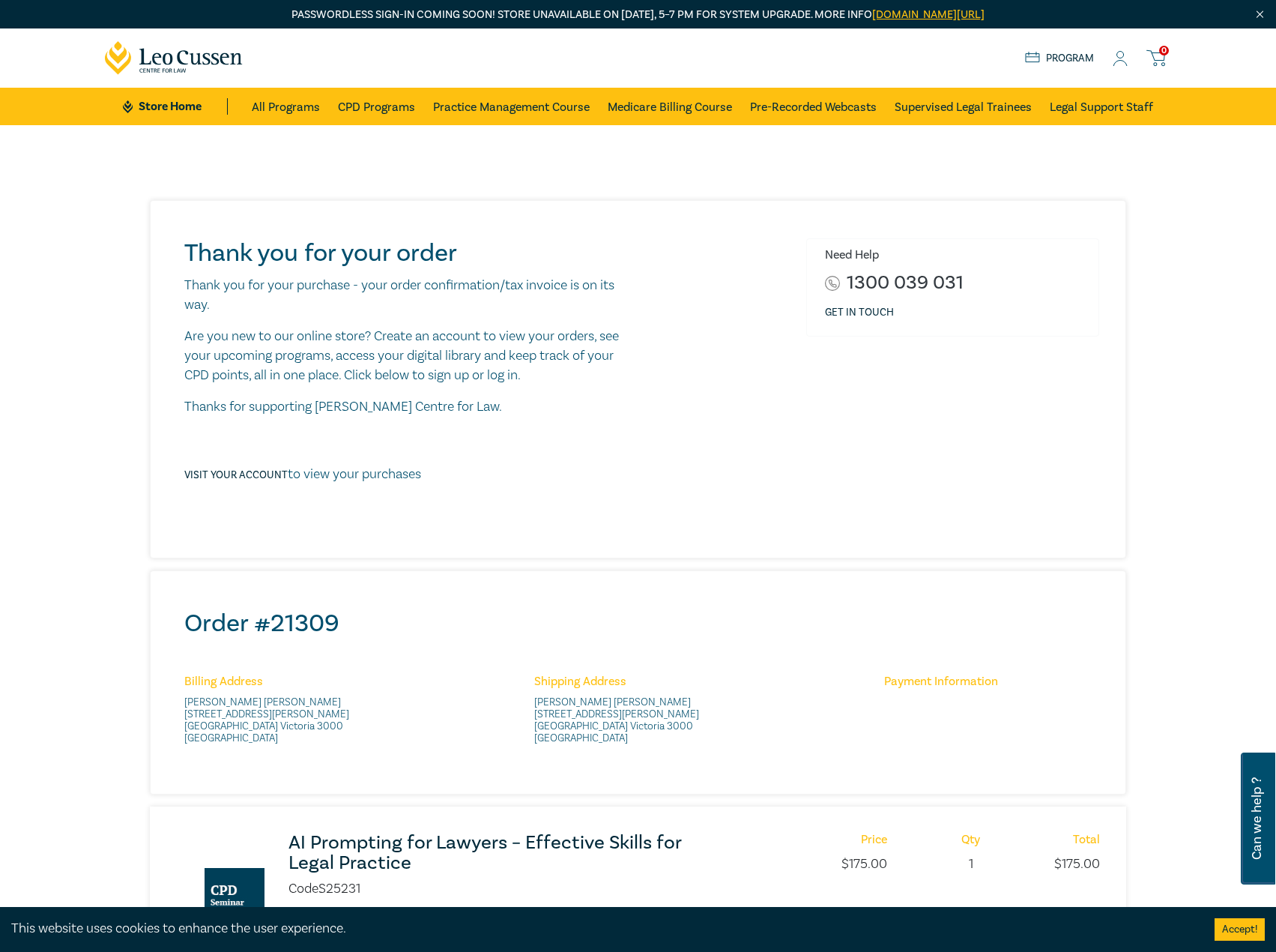
scroll to position [150, 0]
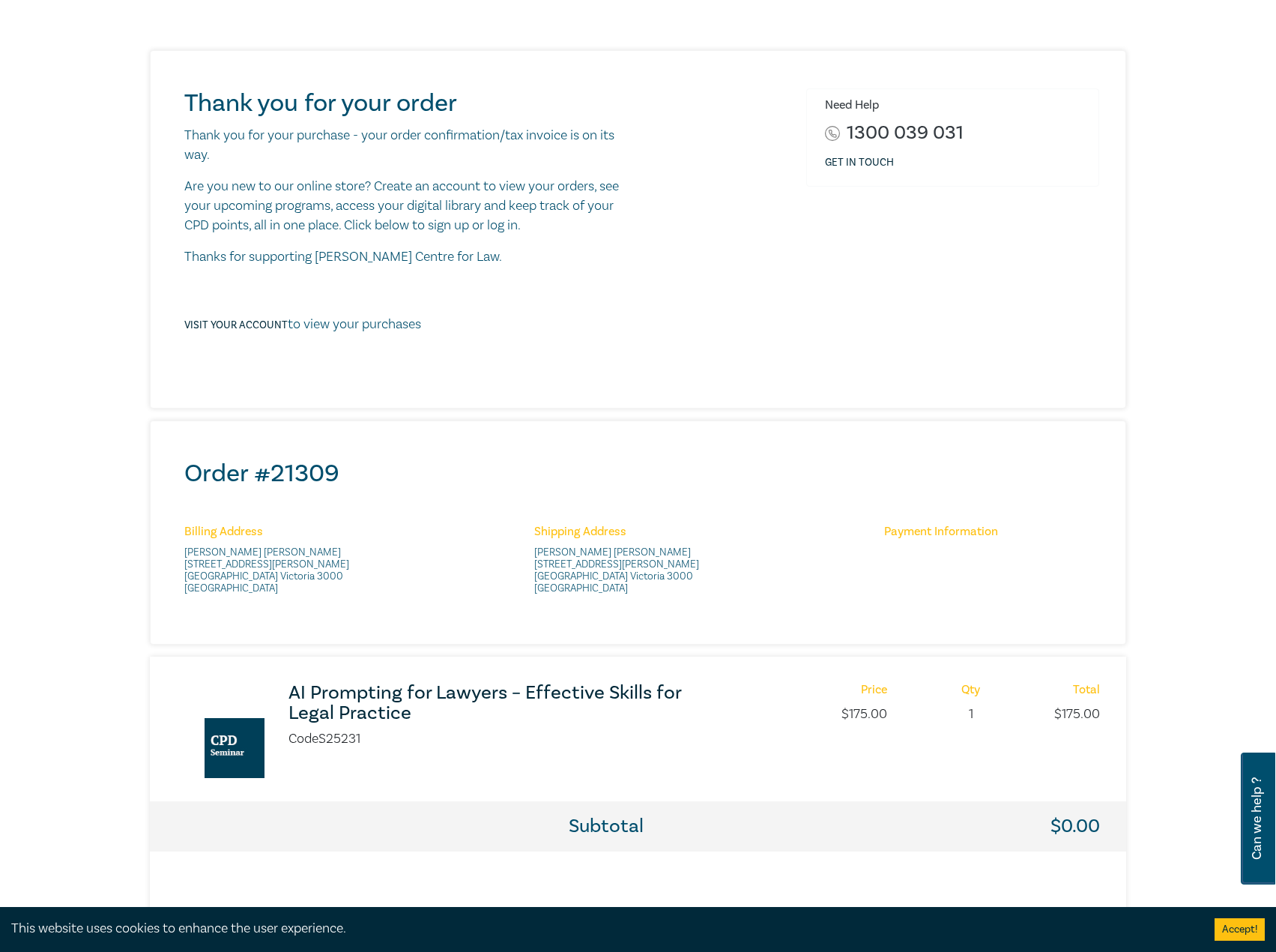
click at [351, 698] on h3 "AI Prompting for Lawyers – Effective Skills for Legal Practice" at bounding box center [486, 703] width 397 height 40
